Goal: Find specific page/section: Find specific page/section

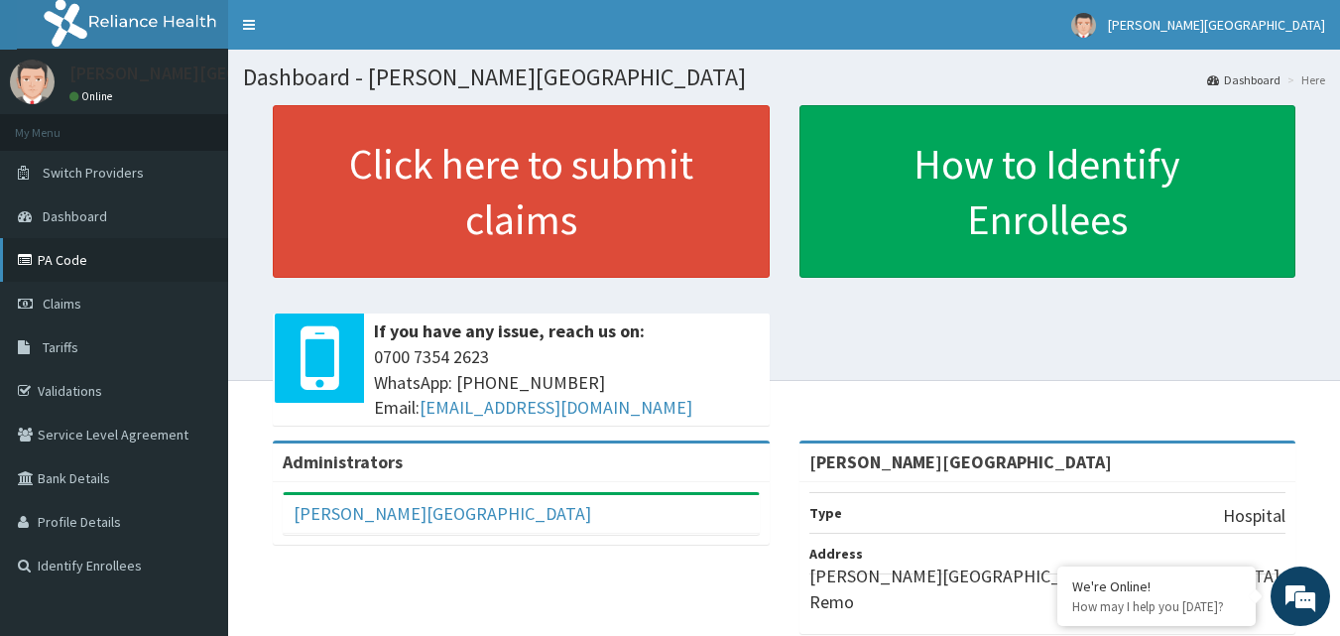
click at [83, 254] on link "PA Code" at bounding box center [114, 260] width 228 height 44
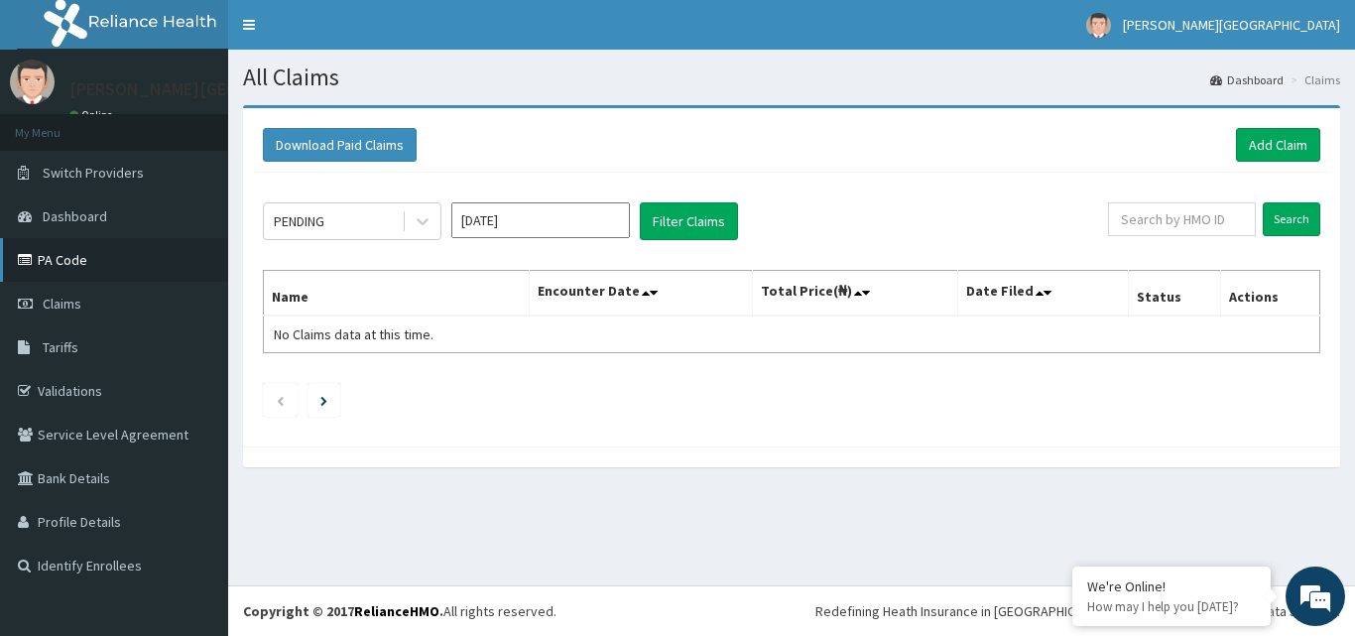
click at [93, 274] on link "PA Code" at bounding box center [114, 260] width 228 height 44
